Goal: Information Seeking & Learning: Check status

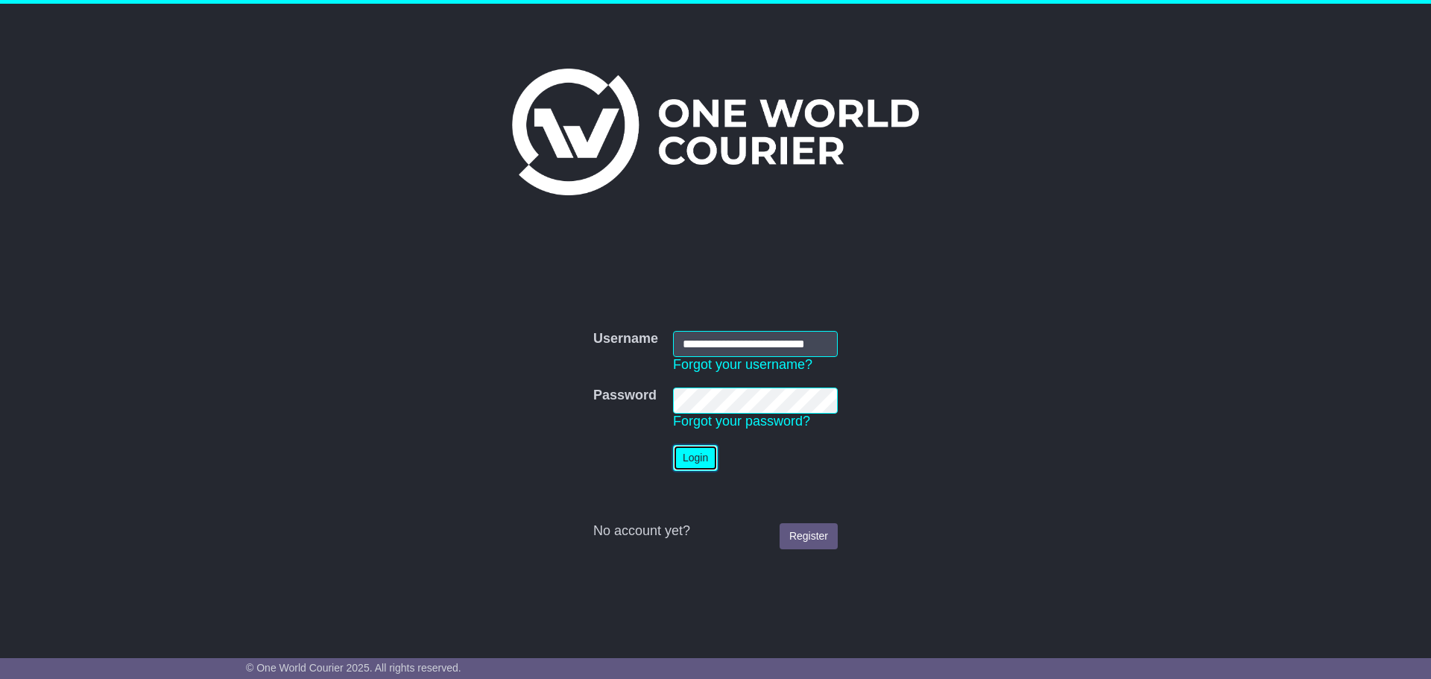
click at [684, 457] on button "Login" at bounding box center [695, 458] width 45 height 26
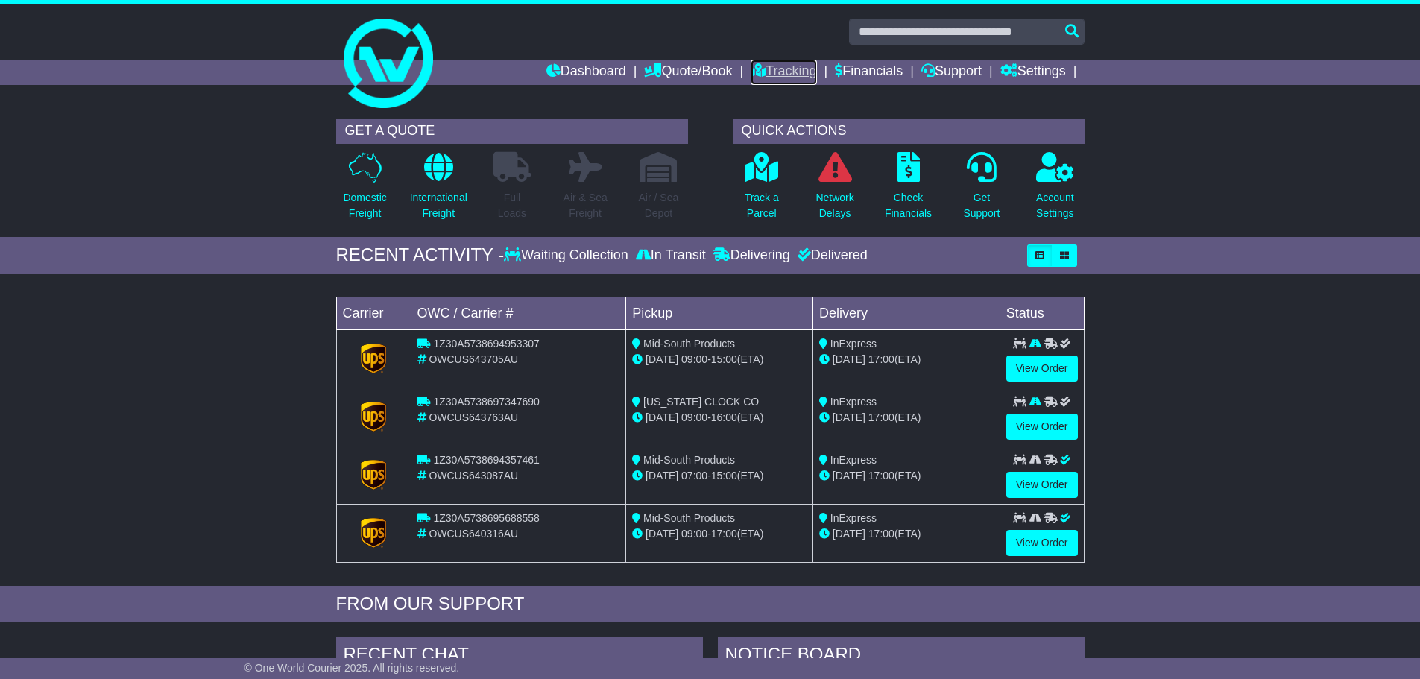
click at [774, 71] on link "Tracking" at bounding box center [783, 72] width 66 height 25
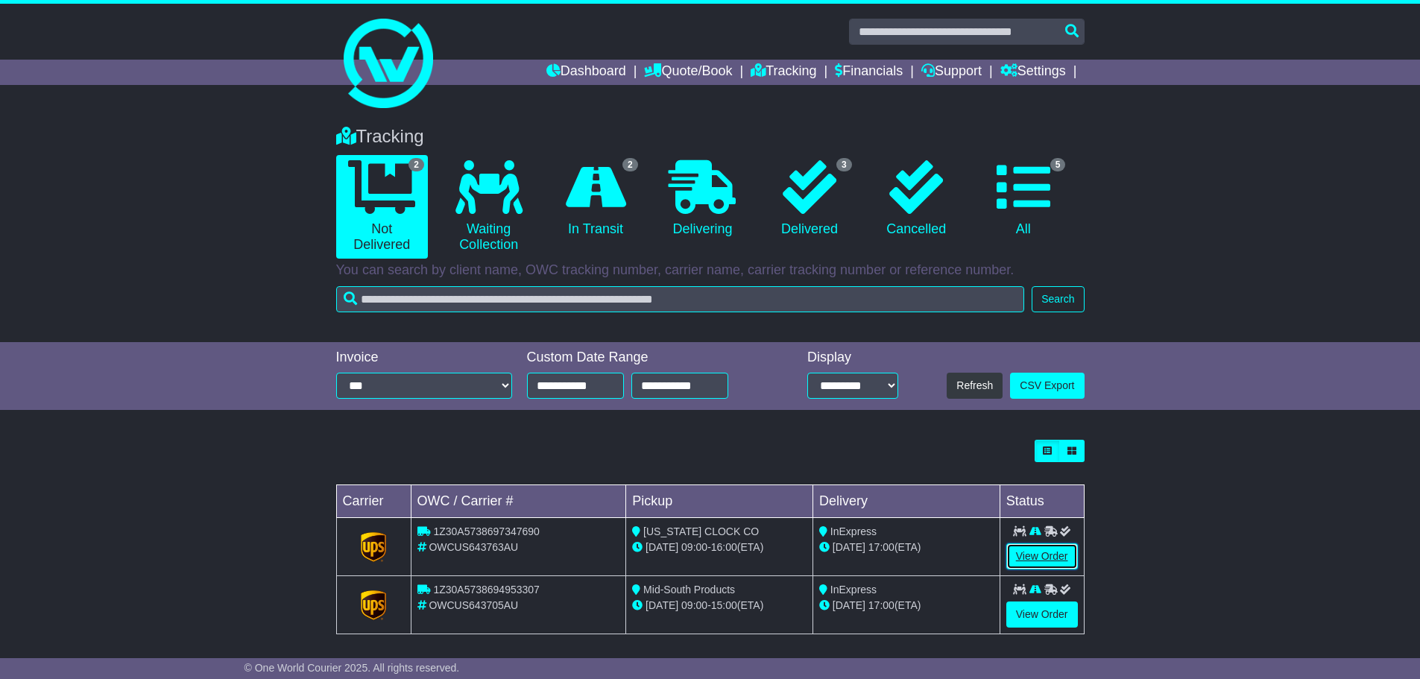
click at [1028, 555] on link "View Order" at bounding box center [1042, 556] width 72 height 26
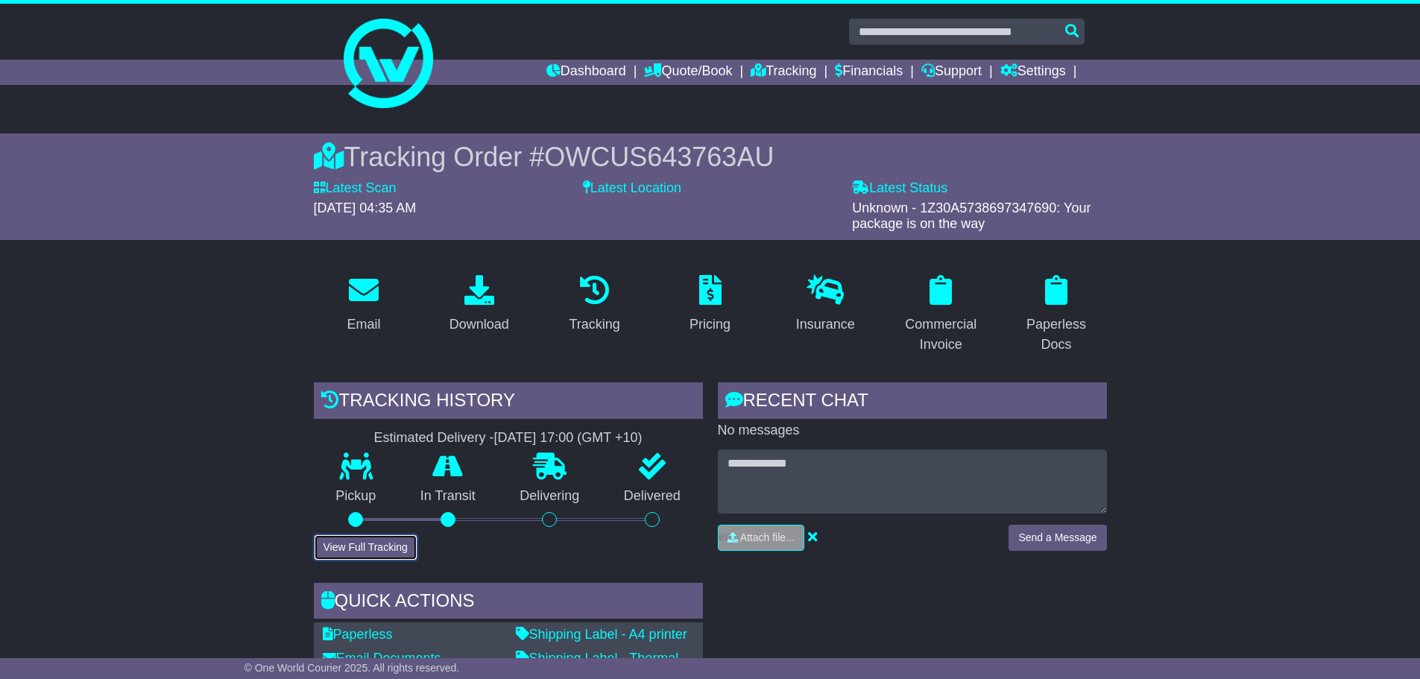
click at [369, 548] on button "View Full Tracking" at bounding box center [366, 547] width 104 height 26
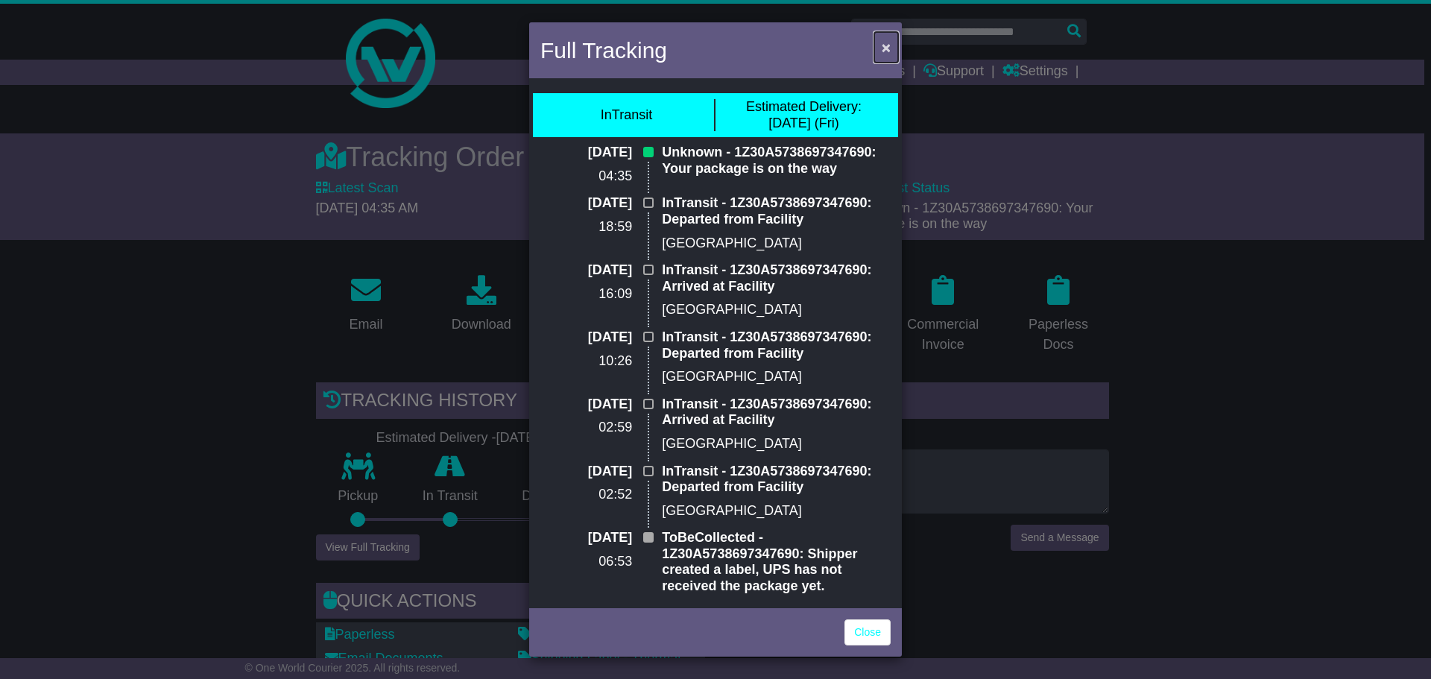
click at [885, 46] on span "×" at bounding box center [886, 47] width 9 height 17
